Goal: Task Accomplishment & Management: Manage account settings

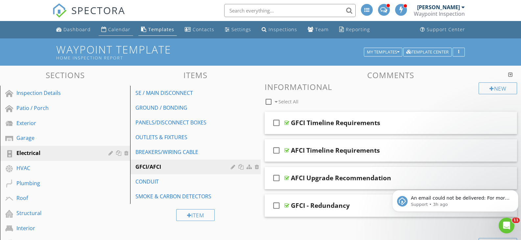
click at [119, 31] on div "Calendar" at bounding box center [119, 29] width 22 height 6
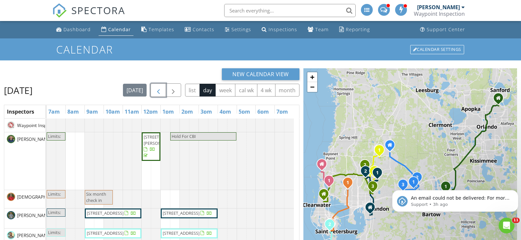
click at [157, 89] on span "button" at bounding box center [158, 90] width 8 height 8
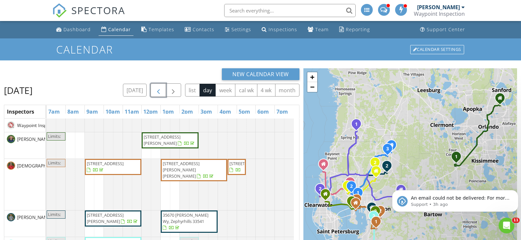
click at [159, 89] on span "button" at bounding box center [158, 90] width 8 height 8
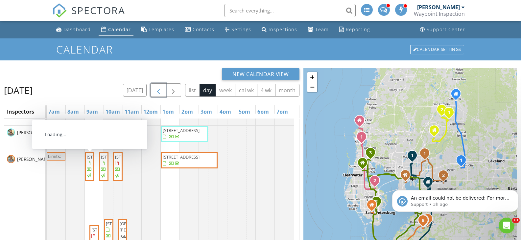
click at [91, 160] on span "2409 Kensington Greens Dr, Sun City Center 33573" at bounding box center [105, 157] width 37 height 6
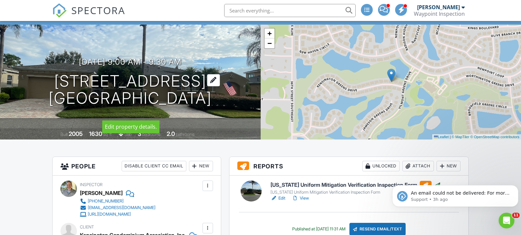
scroll to position [66, 0]
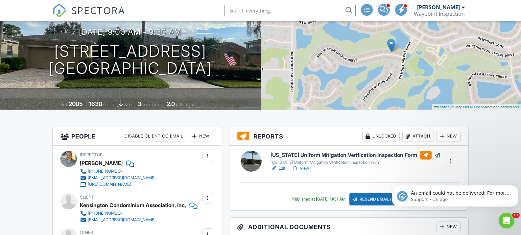
click at [380, 154] on h6 "[US_STATE] Uniform Mitigation Verification Inspection Form" at bounding box center [355, 155] width 170 height 9
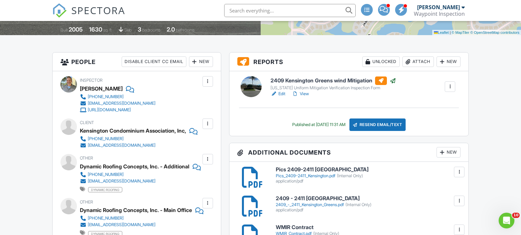
click at [420, 61] on div "Attach" at bounding box center [418, 62] width 32 height 11
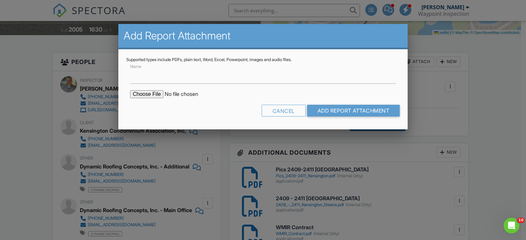
click at [153, 96] on input "file" at bounding box center [186, 94] width 112 height 8
type input "C:\fakepath\2473_Kensington_Greens___Florida_Uniform_Mitigation_Verification_In…"
click at [343, 111] on input "Add Report Attachment" at bounding box center [353, 111] width 93 height 12
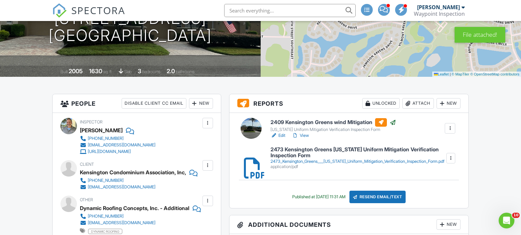
click at [412, 102] on div "Attach" at bounding box center [418, 103] width 32 height 11
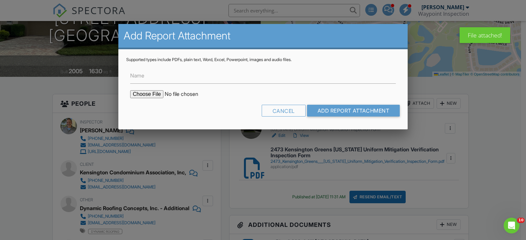
click at [152, 95] on input "file" at bounding box center [186, 94] width 112 height 8
type input "C:\fakepath\1006_Chelsea_Greens___Florida_Uniform_Mitigation_Verification_Inspe…"
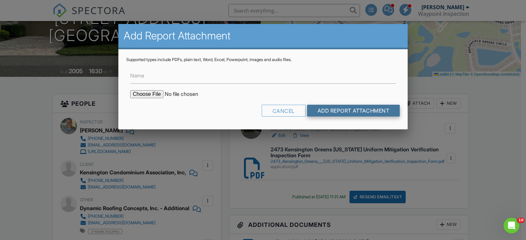
click at [320, 107] on input "Add Report Attachment" at bounding box center [353, 111] width 93 height 12
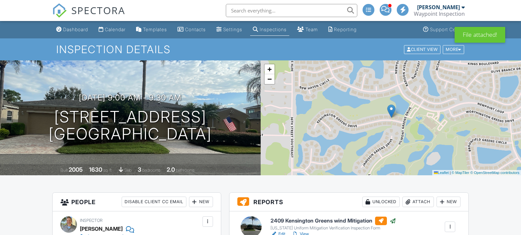
click at [424, 201] on div "Attach" at bounding box center [418, 202] width 32 height 11
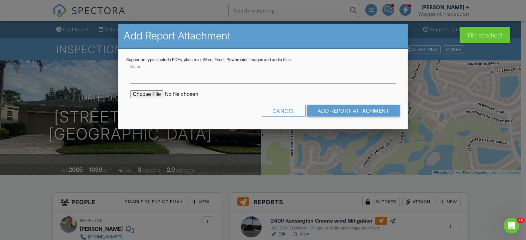
click at [152, 95] on input "file" at bounding box center [186, 94] width 112 height 8
type input "C:\fakepath\2411_Kensington_Greens____Florida_Uniform_Mitigation_Verification_I…"
click at [343, 111] on input "Add Report Attachment" at bounding box center [353, 111] width 93 height 12
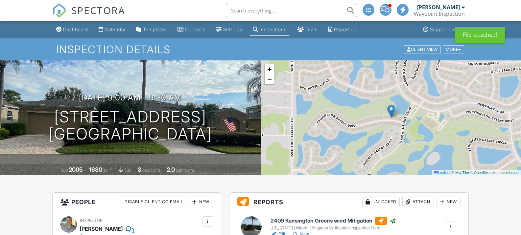
click at [413, 203] on div "Attach" at bounding box center [418, 202] width 32 height 11
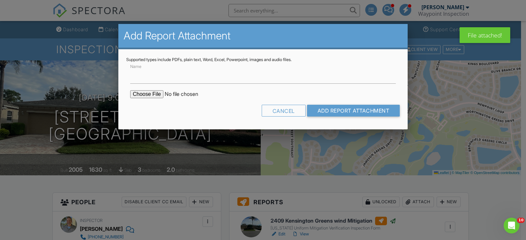
click at [150, 93] on input "file" at bounding box center [186, 94] width 112 height 8
type input "C:\fakepath\2490_Kensington_Greens____Florida_Uniform_Mitigation_Verification_I…"
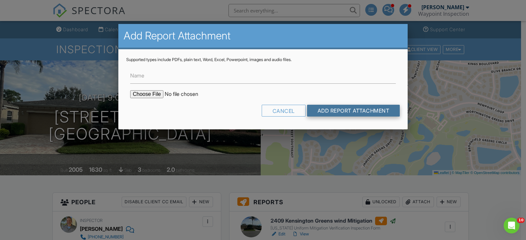
click at [342, 115] on input "Add Report Attachment" at bounding box center [353, 111] width 93 height 12
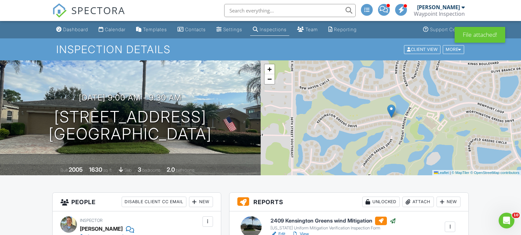
click at [414, 201] on div "Attach" at bounding box center [418, 202] width 32 height 11
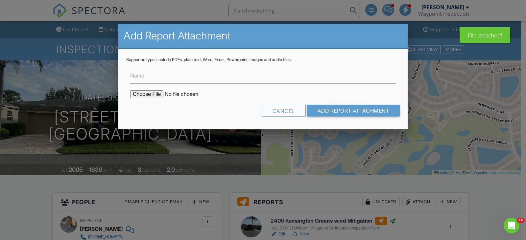
click at [141, 94] on input "file" at bounding box center [186, 94] width 112 height 8
type input "C:\fakepath\1008_Chelsea_Greens___Florida_Uniform_Mitigation_Verification_Inspe…"
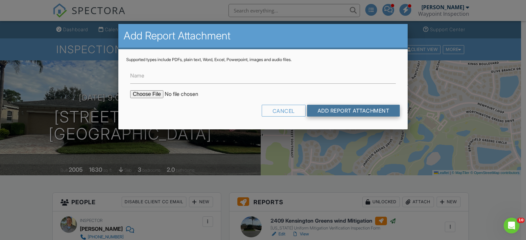
click at [348, 112] on input "Add Report Attachment" at bounding box center [353, 111] width 93 height 12
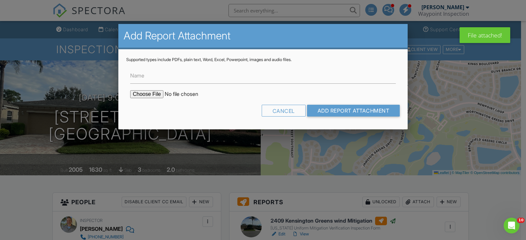
click at [152, 95] on input "file" at bounding box center [186, 94] width 112 height 8
type input "C:\fakepath\2471_Kensington_Greens___Florida_Uniform_Mitigation_Verification_In…"
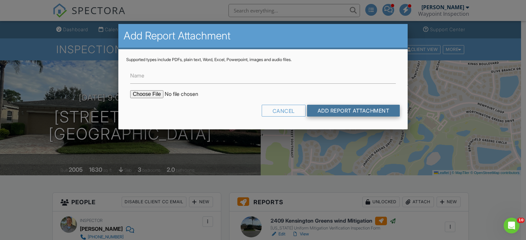
click at [351, 108] on input "Add Report Attachment" at bounding box center [353, 111] width 93 height 12
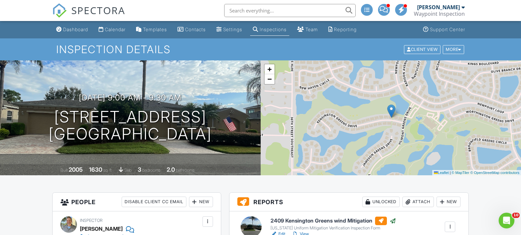
click at [414, 203] on div "Attach" at bounding box center [418, 202] width 32 height 11
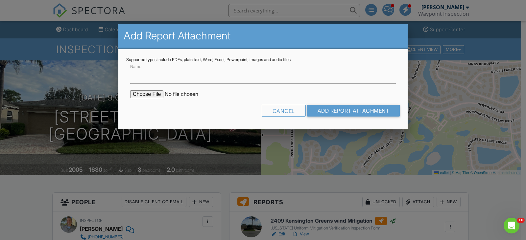
click at [152, 94] on input "file" at bounding box center [186, 94] width 112 height 8
type input "C:\fakepath\2492_Kensington_Greens___Florida_Uniform_Mitigation_Verification_In…"
click at [319, 109] on input "Add Report Attachment" at bounding box center [353, 111] width 93 height 12
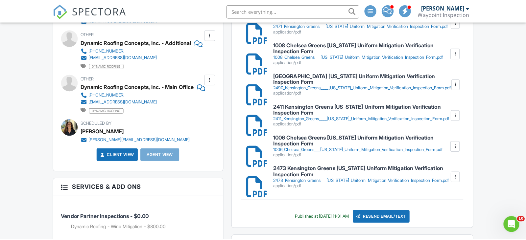
scroll to position [296, 0]
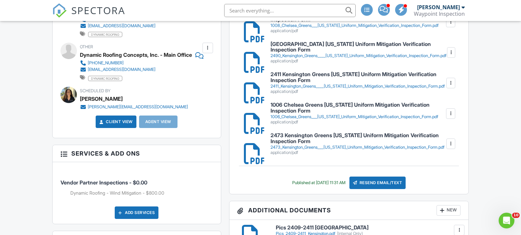
click at [380, 180] on div "Resend Email/Text" at bounding box center [377, 183] width 57 height 12
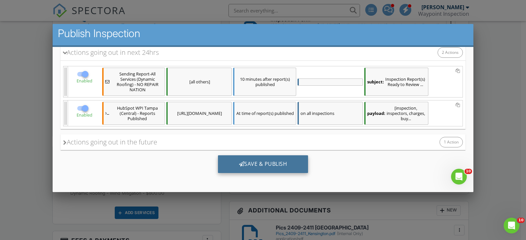
scroll to position [3, 0]
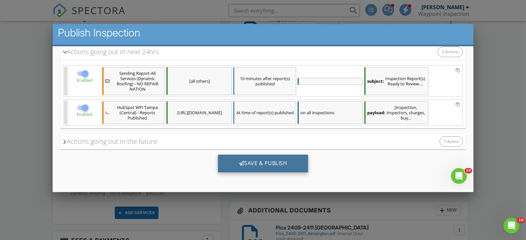
click at [258, 162] on div "Save & Publish" at bounding box center [263, 164] width 90 height 18
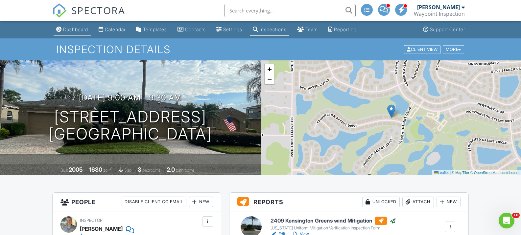
click at [77, 27] on div "Dashboard" at bounding box center [75, 30] width 25 height 6
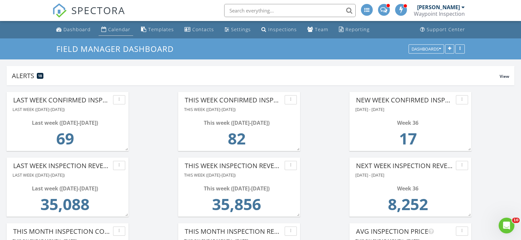
click at [125, 29] on div "Calendar" at bounding box center [119, 29] width 22 height 6
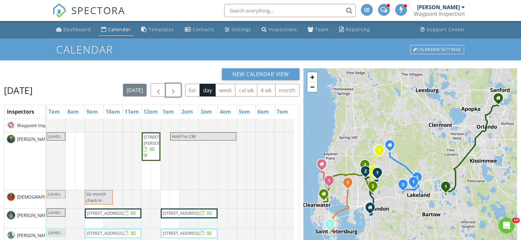
click at [174, 92] on span "button" at bounding box center [173, 90] width 8 height 8
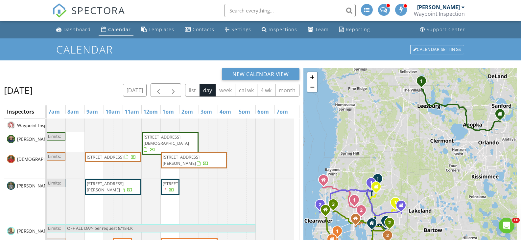
click at [314, 77] on link "+" at bounding box center [312, 77] width 10 height 10
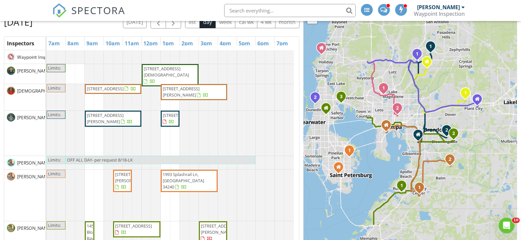
drag, startPoint x: 389, startPoint y: 144, endPoint x: 479, endPoint y: 87, distance: 106.8
click at [479, 87] on div "1 1 2 1 2 1 2 1 2 3 1 2 1 1 2 + − US 441, Citrus Boulevard 99.5 km, 1 h 35 min …" at bounding box center [410, 127] width 214 height 255
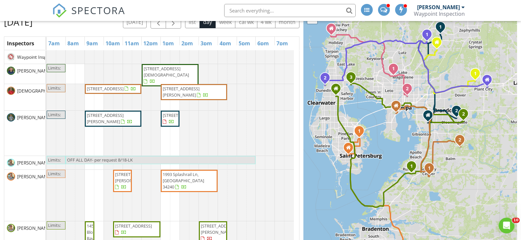
drag, startPoint x: 443, startPoint y: 202, endPoint x: 450, endPoint y: 182, distance: 21.1
click at [450, 182] on div "1 1 2 1 2 1 2 1 2 3 1 2 1 1 2 + − US [GEOGRAPHIC_DATA] 99.5 km, 1 h 35 min Head…" at bounding box center [410, 127] width 214 height 255
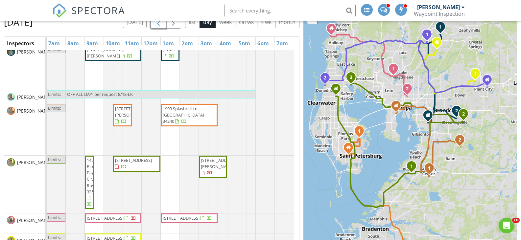
click at [158, 23] on span "button" at bounding box center [158, 22] width 8 height 8
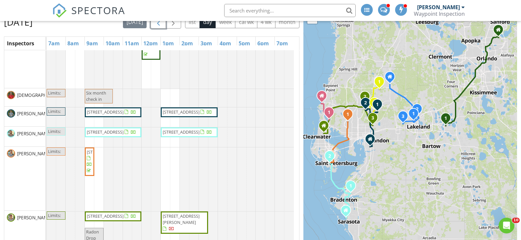
scroll to position [33, 0]
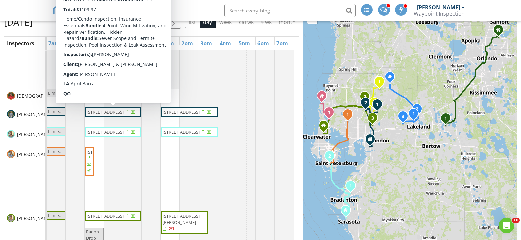
click at [47, 78] on div at bounding box center [47, 59] width 0 height 57
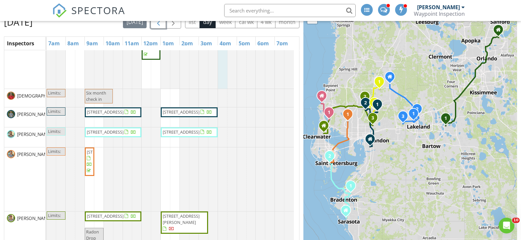
click at [157, 24] on span "button" at bounding box center [158, 22] width 8 height 8
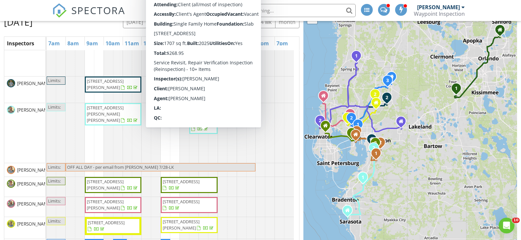
click at [205, 125] on span "10378 Plumbago Ln, Riverview 33578" at bounding box center [209, 123] width 37 height 6
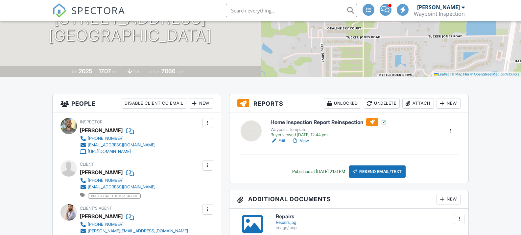
click at [303, 140] on link "View" at bounding box center [300, 141] width 17 height 7
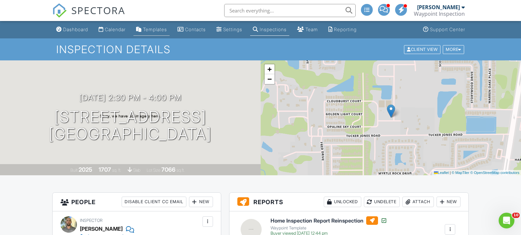
click at [164, 30] on div "Templates" at bounding box center [155, 30] width 24 height 6
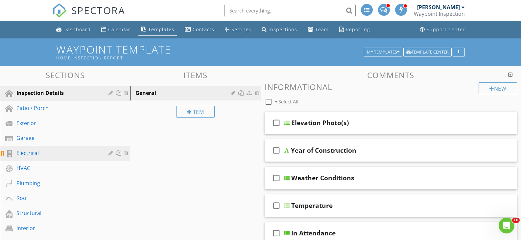
click at [28, 152] on div "Electrical" at bounding box center [57, 153] width 82 height 8
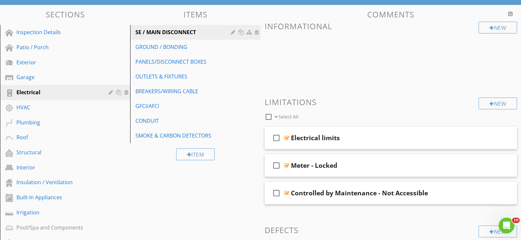
scroll to position [66, 0]
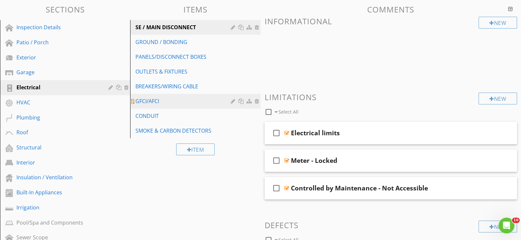
click at [156, 101] on div "GFCI/AFCI" at bounding box center [183, 101] width 97 height 8
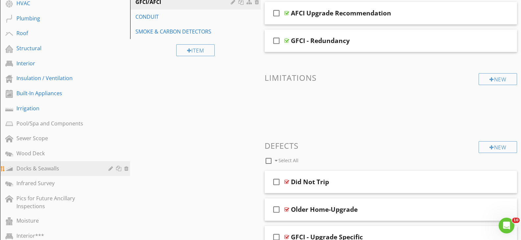
scroll to position [164, 0]
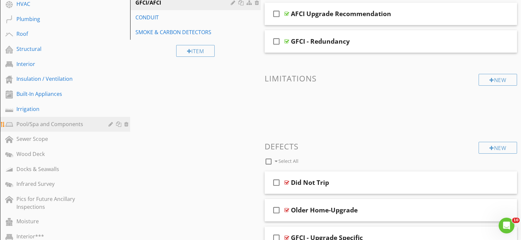
click at [28, 119] on link "Pool/Spa and Components" at bounding box center [66, 124] width 128 height 15
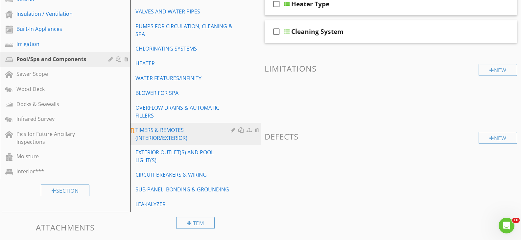
scroll to position [230, 0]
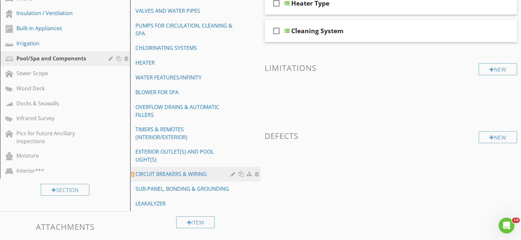
click at [157, 176] on div "CIRCUIT BREAKERS & WIRING" at bounding box center [183, 174] width 97 height 8
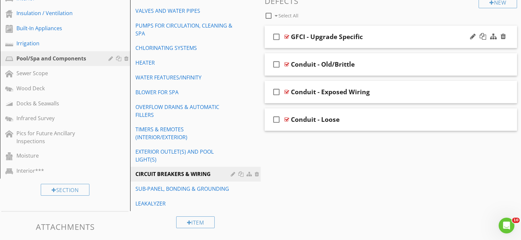
click at [286, 36] on div at bounding box center [286, 36] width 5 height 5
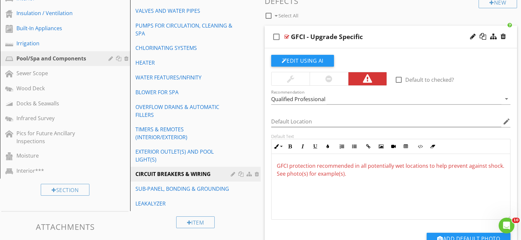
click at [331, 78] on div at bounding box center [328, 79] width 7 height 8
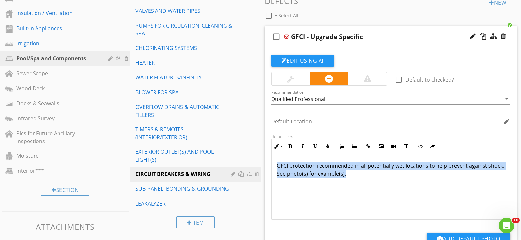
drag, startPoint x: 277, startPoint y: 166, endPoint x: 363, endPoint y: 174, distance: 86.5
click at [363, 174] on p "GFCI protection recommended in all potentially wet locations to help prevent ag…" at bounding box center [391, 170] width 228 height 16
click at [329, 148] on icon "button" at bounding box center [327, 146] width 5 height 5
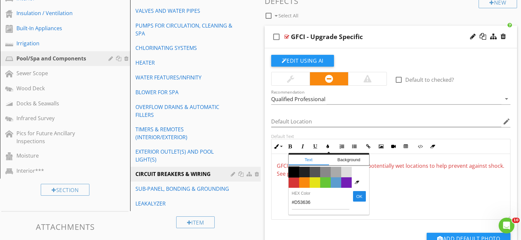
click at [293, 168] on span "Color #000000" at bounding box center [293, 172] width 11 height 11
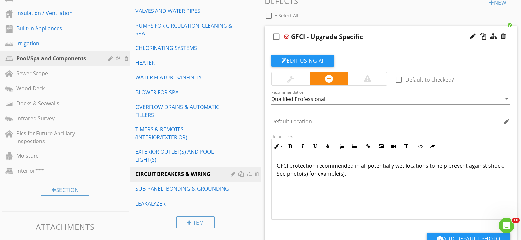
click at [381, 193] on div "GFCI protection recommended in all potentially wet locations to help prevent ag…" at bounding box center [390, 187] width 239 height 66
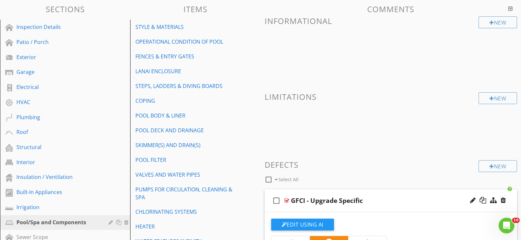
scroll to position [66, 0]
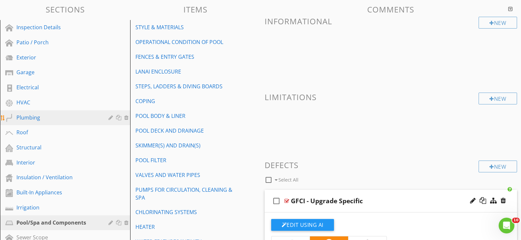
click at [32, 120] on div "Plumbing" at bounding box center [57, 118] width 82 height 8
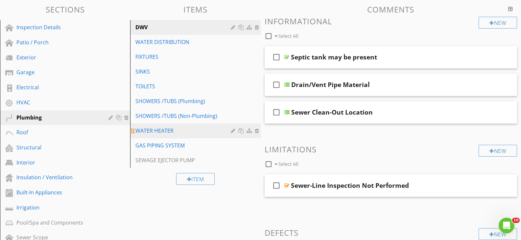
click at [166, 129] on div "WATER HEATER" at bounding box center [183, 131] width 97 height 8
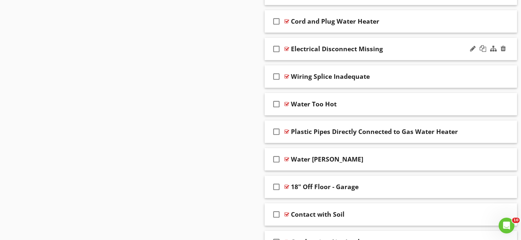
scroll to position [591, 0]
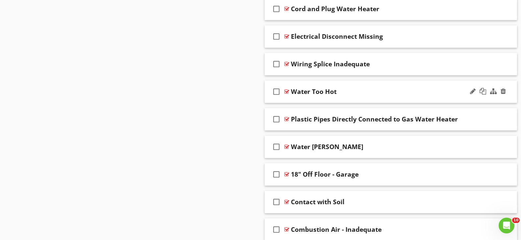
click at [286, 92] on div at bounding box center [286, 91] width 5 height 5
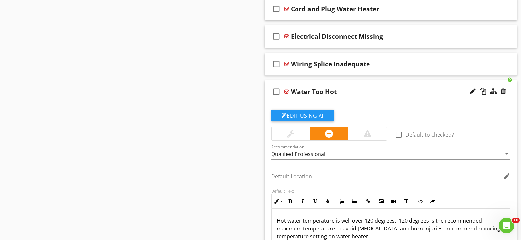
click at [286, 92] on div at bounding box center [286, 91] width 5 height 5
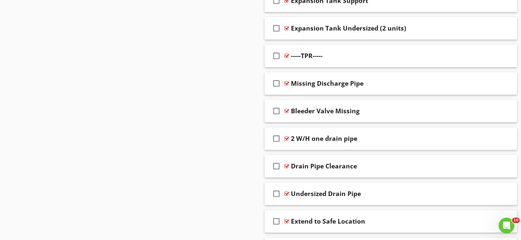
scroll to position [1051, 0]
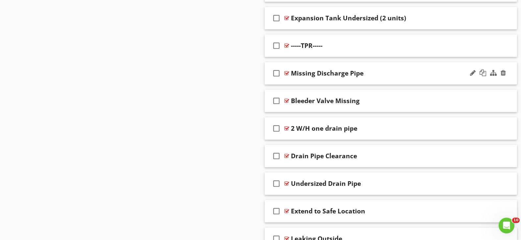
click at [287, 72] on div at bounding box center [286, 73] width 5 height 5
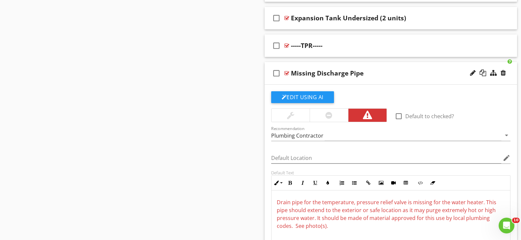
click at [287, 72] on div at bounding box center [286, 73] width 5 height 5
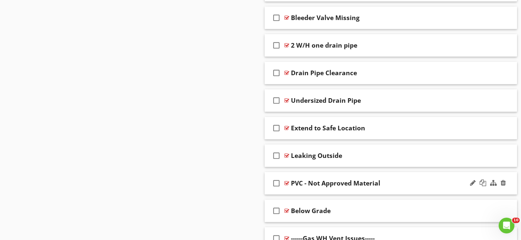
scroll to position [1150, 0]
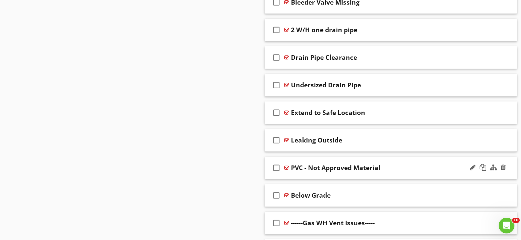
click at [287, 167] on div at bounding box center [286, 167] width 5 height 5
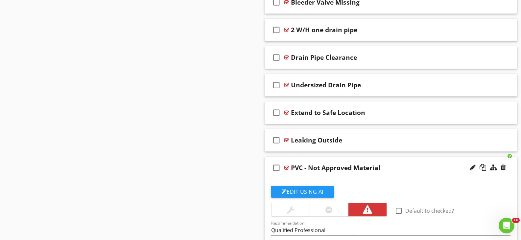
click at [287, 167] on div at bounding box center [286, 167] width 5 height 5
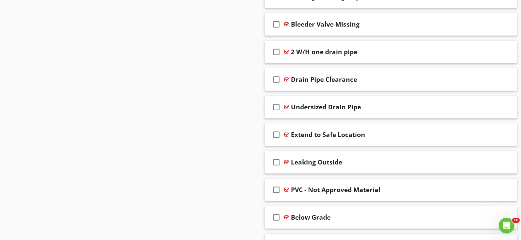
scroll to position [1117, 0]
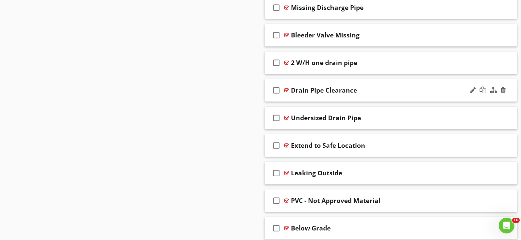
click at [287, 90] on div at bounding box center [286, 90] width 5 height 5
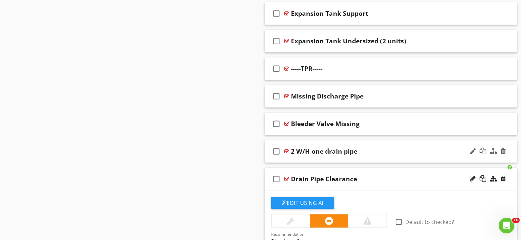
scroll to position [1018, 0]
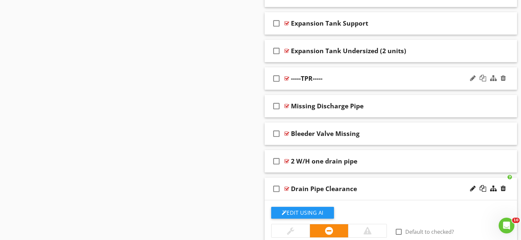
click at [287, 78] on div at bounding box center [286, 78] width 5 height 5
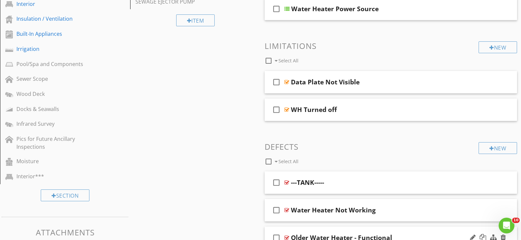
scroll to position [197, 0]
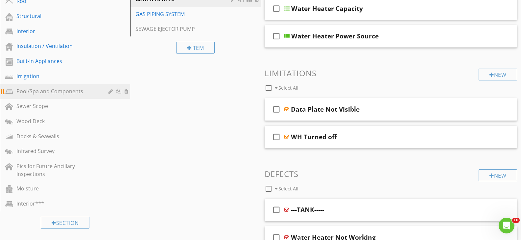
click at [30, 91] on div "Pool/Spa and Components" at bounding box center [57, 91] width 82 height 8
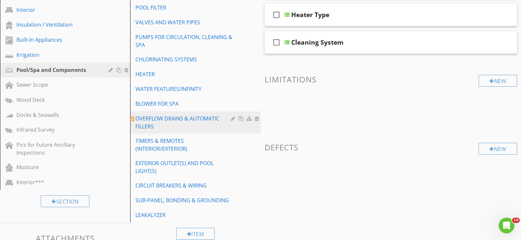
scroll to position [230, 0]
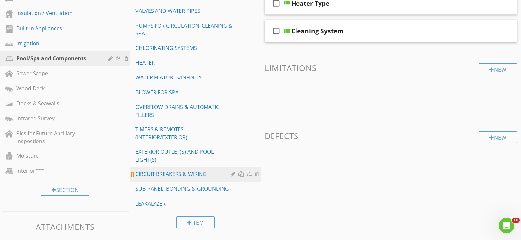
click at [168, 172] on div "CIRCUIT BREAKERS & WIRING" at bounding box center [183, 174] width 97 height 8
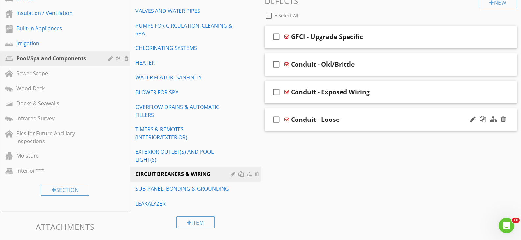
click at [286, 119] on div at bounding box center [286, 119] width 5 height 5
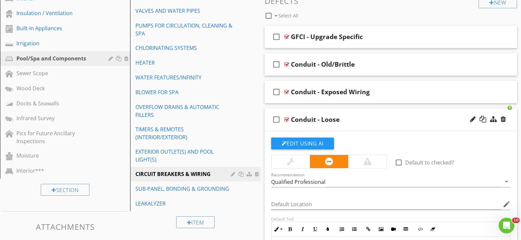
click at [288, 118] on div at bounding box center [286, 119] width 5 height 5
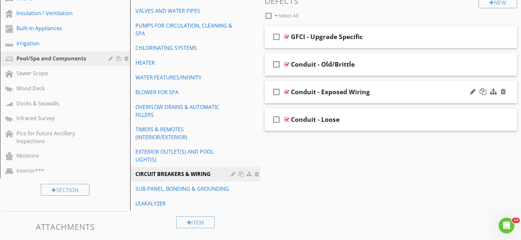
click at [285, 92] on div at bounding box center [286, 91] width 5 height 5
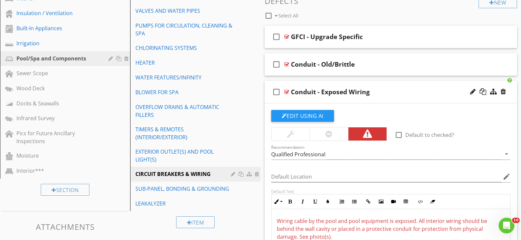
click at [287, 92] on div at bounding box center [286, 91] width 5 height 5
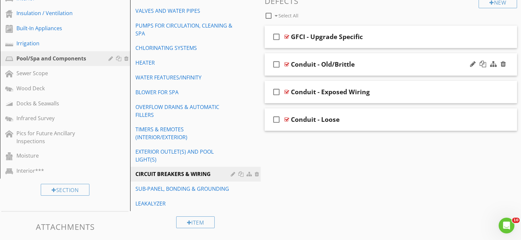
click at [287, 64] on div at bounding box center [286, 64] width 5 height 5
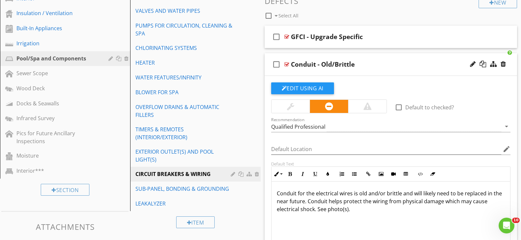
click at [287, 64] on div at bounding box center [286, 64] width 5 height 5
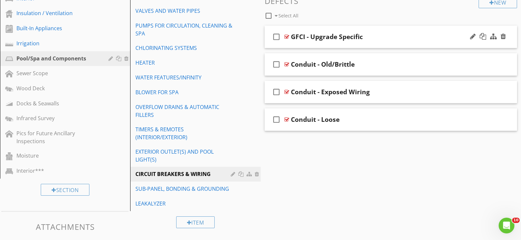
click at [286, 36] on div at bounding box center [286, 36] width 5 height 5
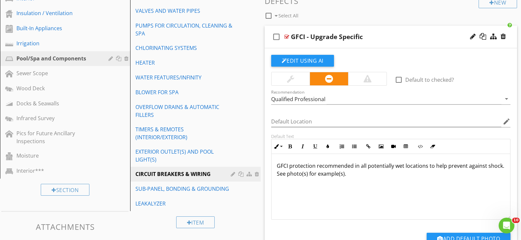
click at [293, 174] on span "GFCI protection recommended in all potentially wet locations to help prevent ag…" at bounding box center [390, 169] width 227 height 15
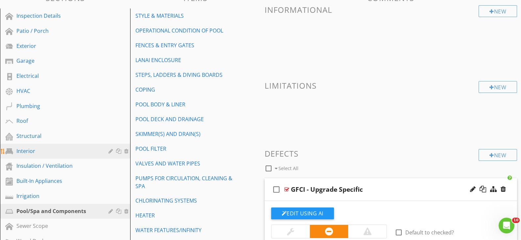
scroll to position [66, 0]
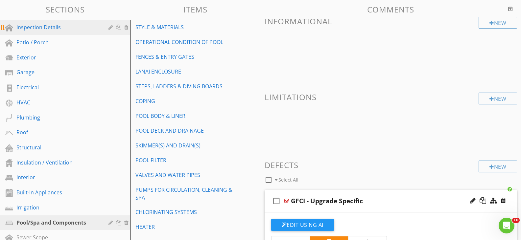
click at [79, 27] on div "Inspection Details" at bounding box center [57, 27] width 82 height 8
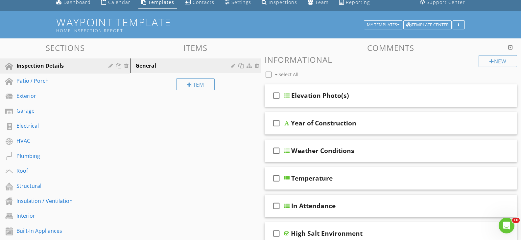
scroll to position [0, 0]
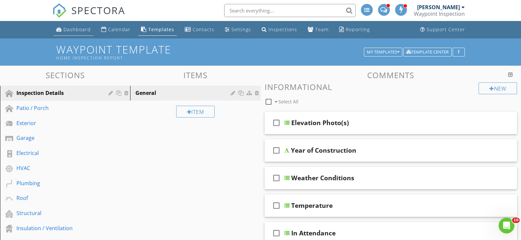
click at [81, 29] on div "Dashboard" at bounding box center [76, 29] width 27 height 6
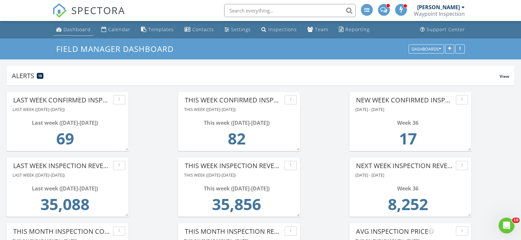
click at [81, 30] on div "Dashboard" at bounding box center [76, 29] width 27 height 6
click at [116, 29] on div "Calendar" at bounding box center [119, 29] width 22 height 6
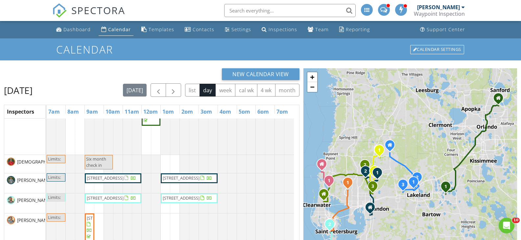
scroll to position [33, 0]
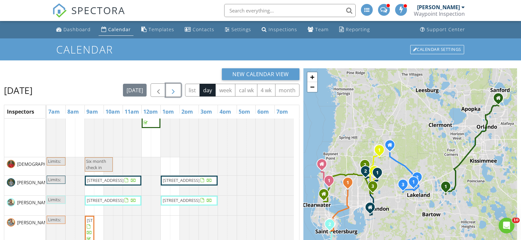
click at [172, 92] on span "button" at bounding box center [173, 90] width 8 height 8
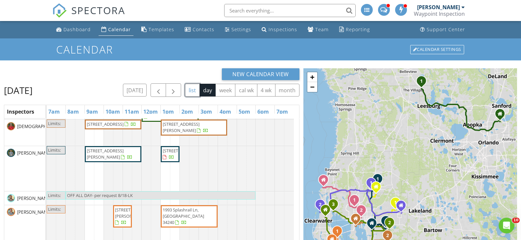
click at [189, 89] on button "list" at bounding box center [192, 90] width 15 height 13
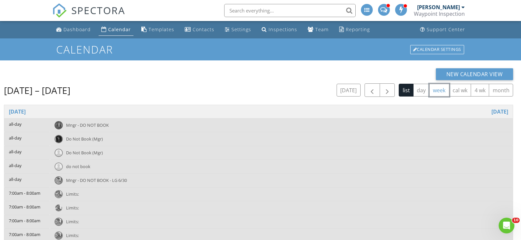
click at [442, 88] on button "week" at bounding box center [439, 90] width 20 height 13
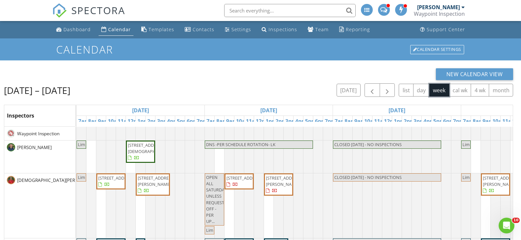
scroll to position [83, 0]
click at [471, 75] on button "New Calendar View" at bounding box center [475, 74] width 78 height 12
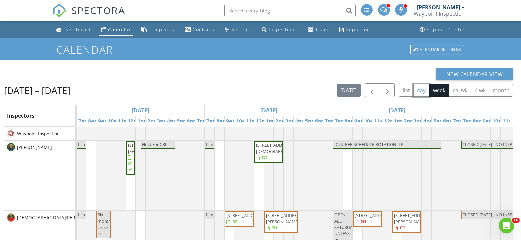
click at [420, 87] on button "day" at bounding box center [421, 90] width 16 height 13
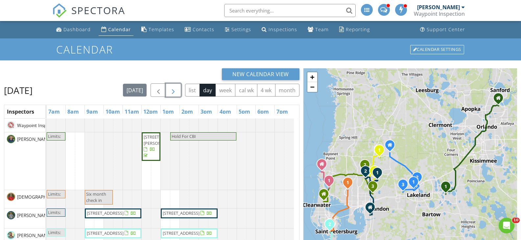
click at [176, 88] on span "button" at bounding box center [173, 90] width 8 height 8
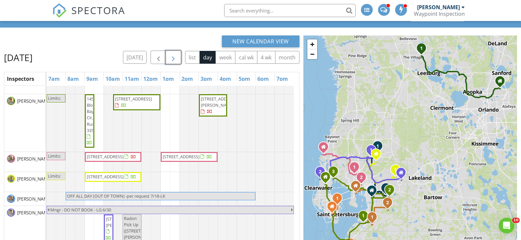
scroll to position [164, 0]
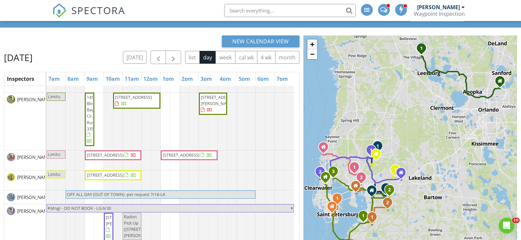
click at [312, 43] on link "+" at bounding box center [312, 44] width 10 height 10
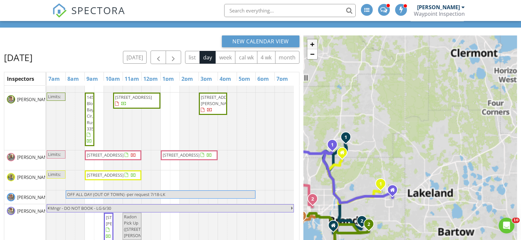
scroll to position [68, 0]
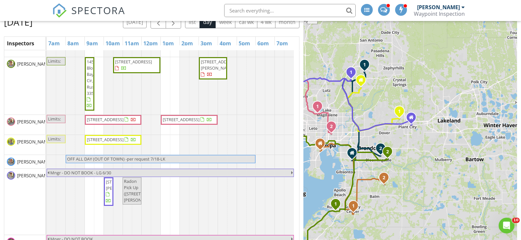
drag, startPoint x: 402, startPoint y: 202, endPoint x: 421, endPoint y: 158, distance: 48.5
click at [423, 159] on div "1 1 2 1 2 1 2 1 2 3 1 2 1 1 2 + − US [GEOGRAPHIC_DATA] 99.5 km, 1 h 35 min Head…" at bounding box center [410, 127] width 214 height 255
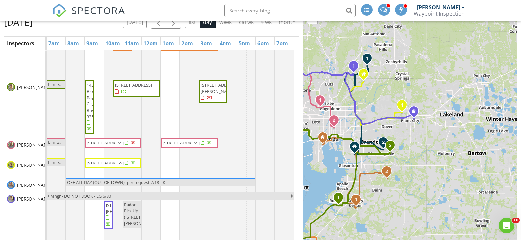
scroll to position [131, 0]
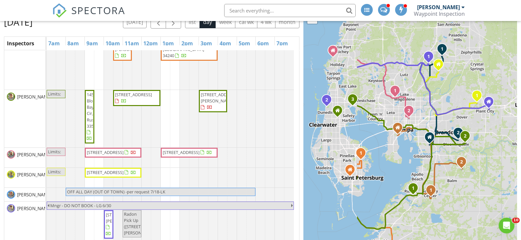
drag, startPoint x: 396, startPoint y: 202, endPoint x: 474, endPoint y: 192, distance: 79.1
click at [474, 192] on div "1 1 2 1 2 1 2 1 2 3 1 2 1 1 2 + − US [GEOGRAPHIC_DATA] 99.5 km, 1 h 35 min Head…" at bounding box center [410, 127] width 214 height 255
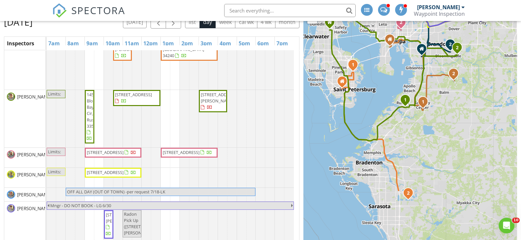
drag, startPoint x: 463, startPoint y: 215, endPoint x: 453, endPoint y: 125, distance: 90.8
click at [453, 125] on div "1 1 2 1 2 1 2 1 2 3 1 2 1 1 2 + − US [GEOGRAPHIC_DATA] 99.5 km, 1 h 35 min Head…" at bounding box center [410, 127] width 214 height 255
